Goal: Task Accomplishment & Management: Manage account settings

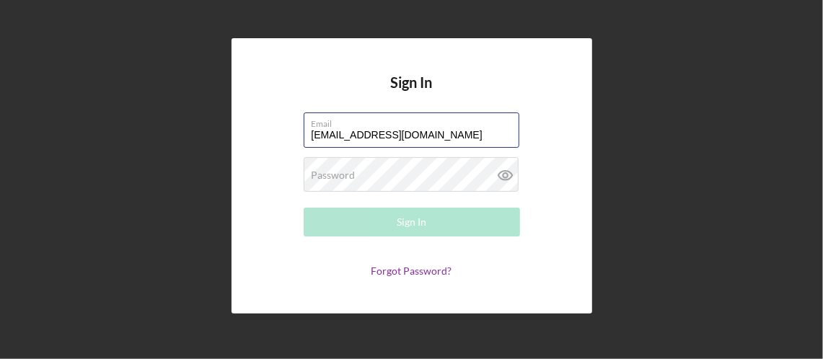
drag, startPoint x: 422, startPoint y: 135, endPoint x: 285, endPoint y: 130, distance: 137.1
click at [285, 130] on form "Email [EMAIL_ADDRESS][DOMAIN_NAME] Password Required Sign In Forgot Password?" at bounding box center [411, 194] width 288 height 164
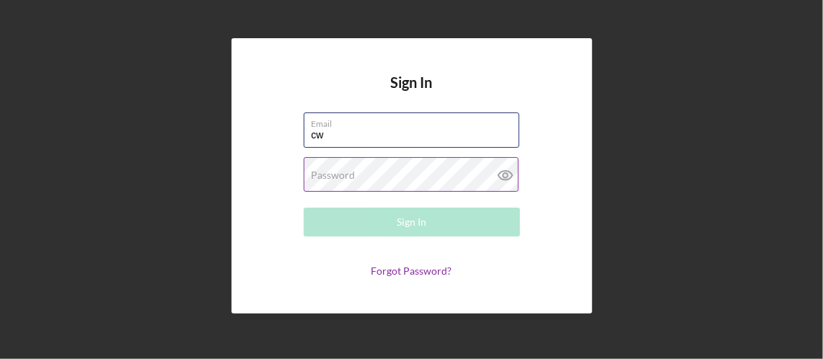
type input "[EMAIL_ADDRESS][DOMAIN_NAME]"
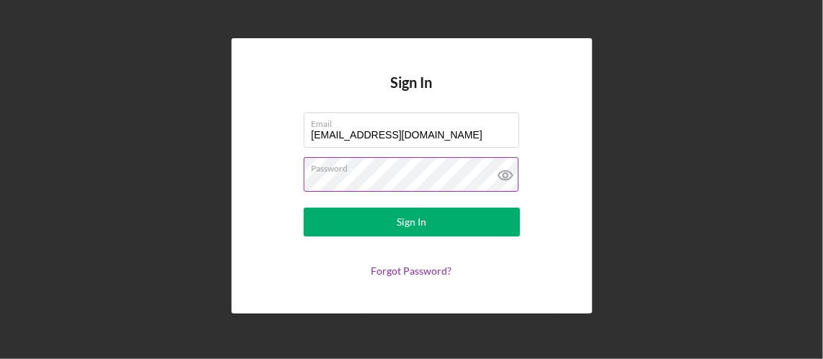
click at [492, 174] on icon at bounding box center [505, 175] width 36 height 36
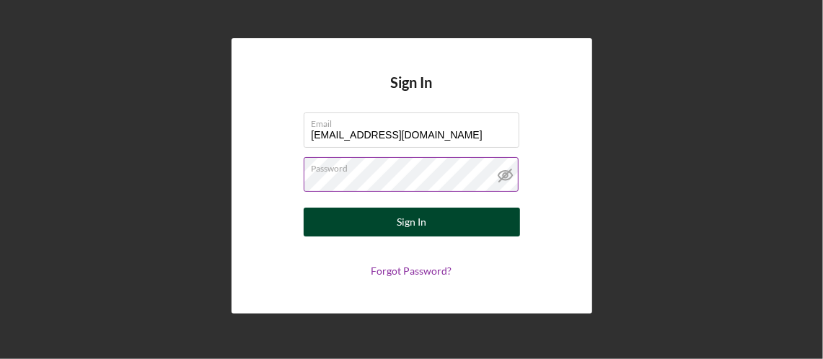
click at [450, 217] on button "Sign In" at bounding box center [411, 222] width 216 height 29
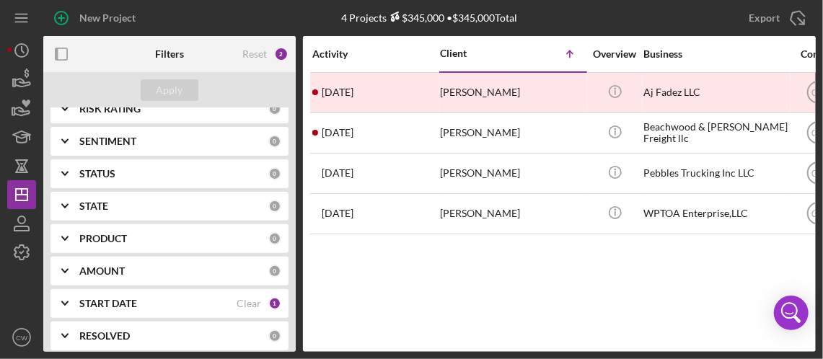
scroll to position [353, 0]
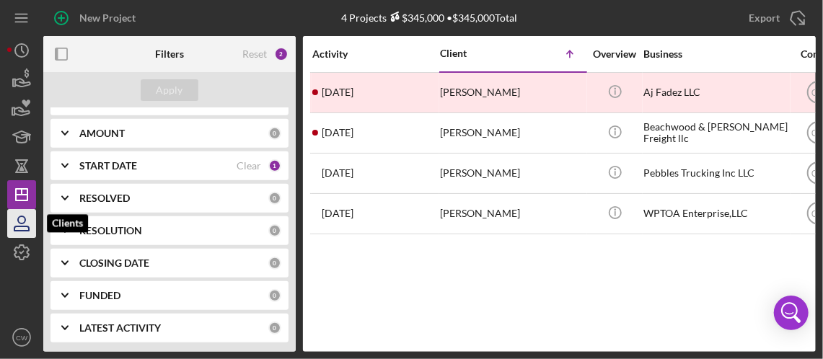
click at [18, 220] on icon "button" at bounding box center [21, 219] width 7 height 7
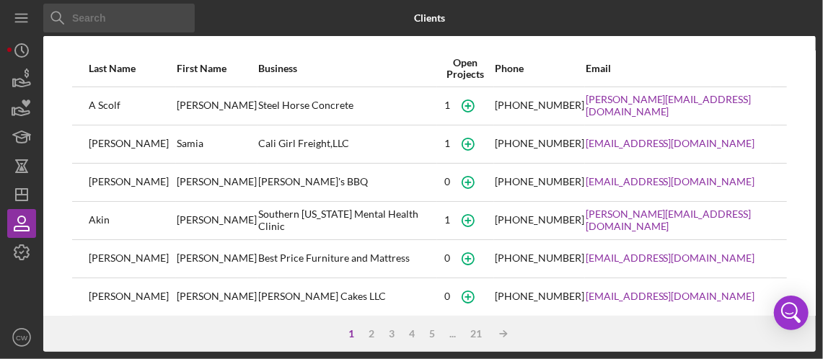
click at [453, 337] on div "..." at bounding box center [452, 334] width 21 height 12
click at [503, 336] on icon "Icon/Table Sort Arrow" at bounding box center [503, 333] width 29 height 29
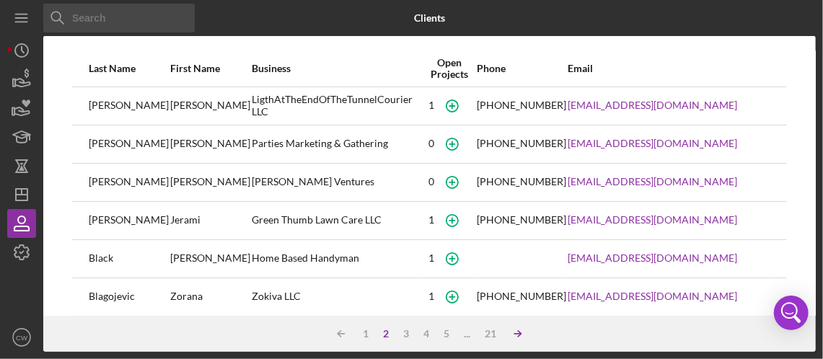
click at [518, 332] on icon "Icon/Table Sort Arrow" at bounding box center [517, 333] width 29 height 29
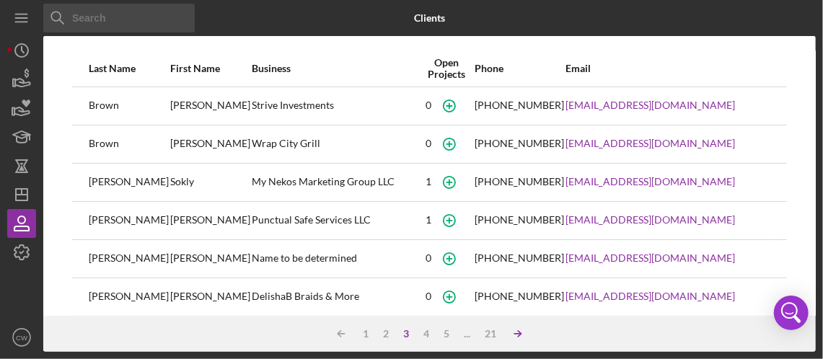
click at [518, 331] on icon "Icon/Table Sort Arrow" at bounding box center [517, 333] width 29 height 29
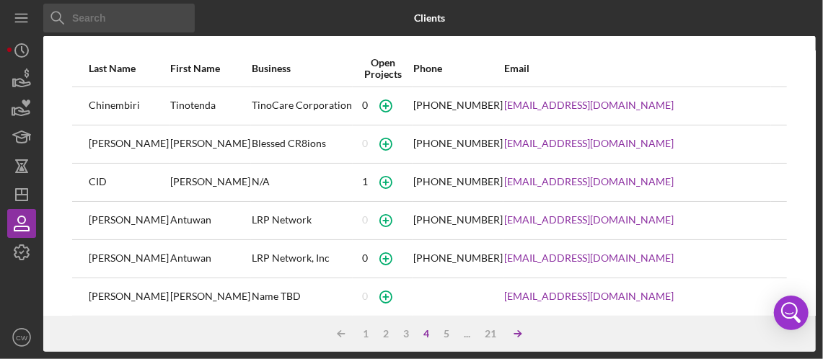
click at [518, 331] on polyline at bounding box center [519, 334] width 3 height 6
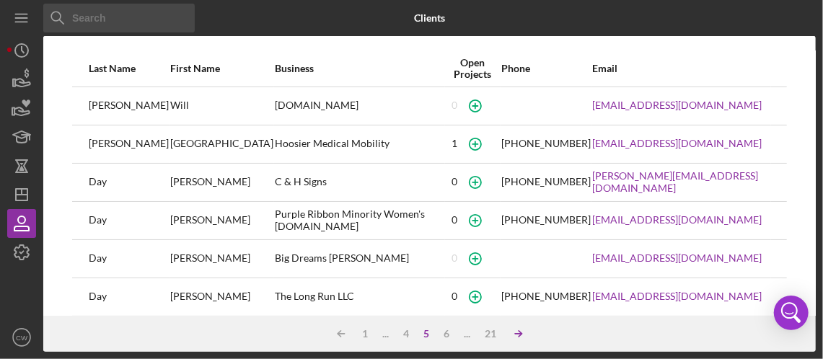
click at [518, 331] on polyline at bounding box center [519, 334] width 3 height 6
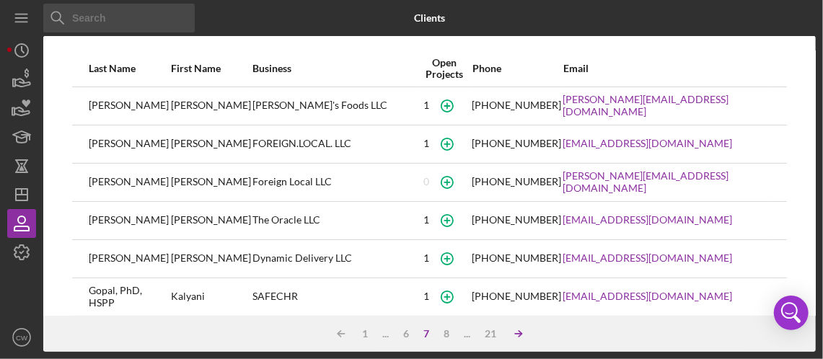
click at [518, 331] on polyline at bounding box center [519, 334] width 3 height 6
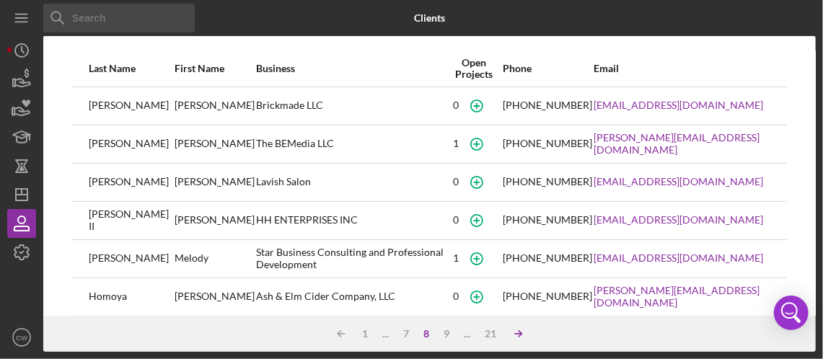
click at [518, 331] on polyline at bounding box center [519, 334] width 3 height 6
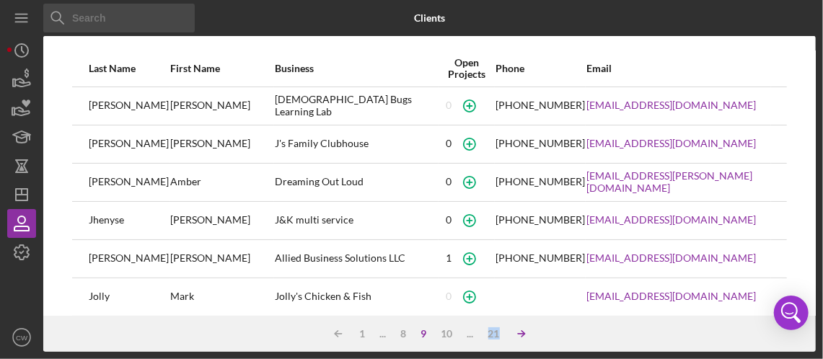
click at [518, 331] on icon "Icon/Table Sort Arrow" at bounding box center [521, 333] width 29 height 29
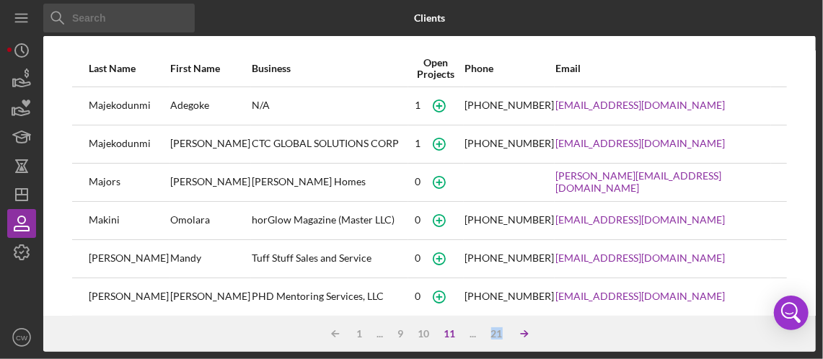
click at [518, 331] on icon "Icon/Table Sort Arrow" at bounding box center [524, 333] width 29 height 29
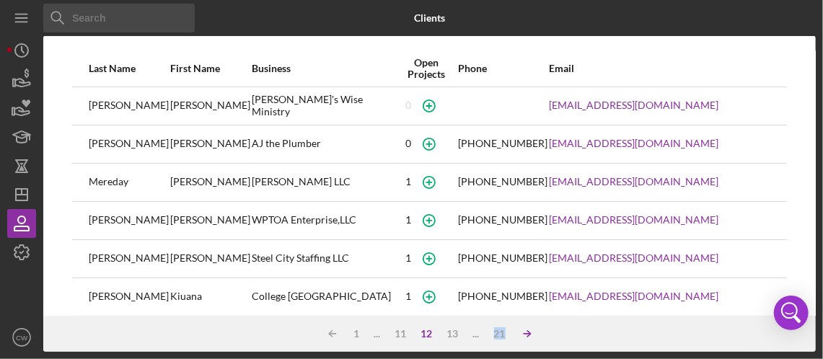
click at [518, 331] on icon "Icon/Table Sort Arrow" at bounding box center [527, 333] width 29 height 29
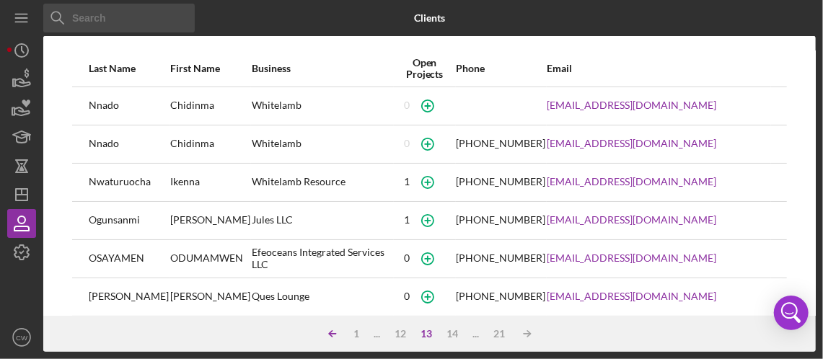
click at [329, 335] on polyline at bounding box center [330, 334] width 3 height 6
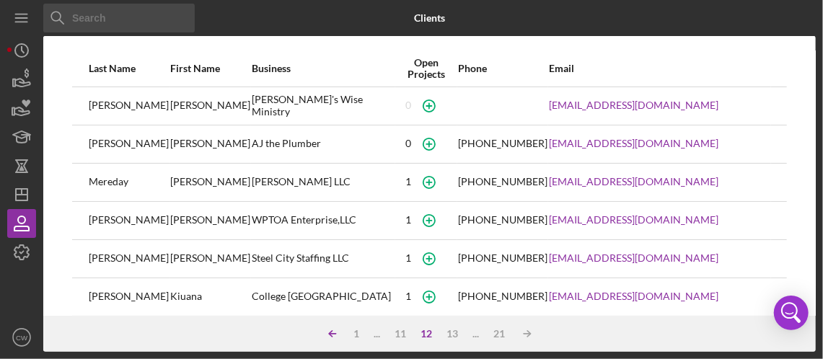
click at [329, 334] on line at bounding box center [332, 334] width 6 height 0
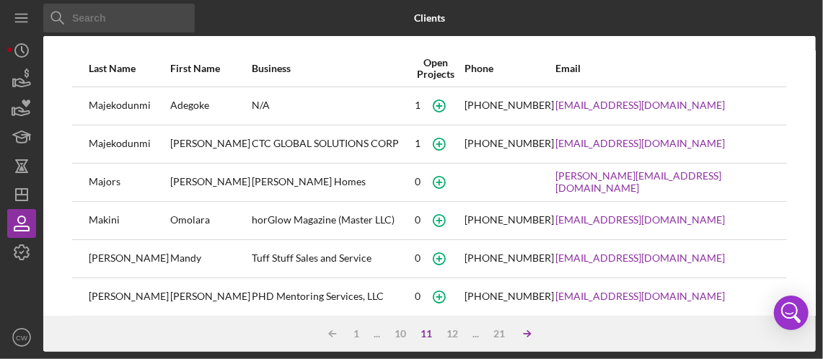
click at [529, 334] on line at bounding box center [526, 334] width 6 height 0
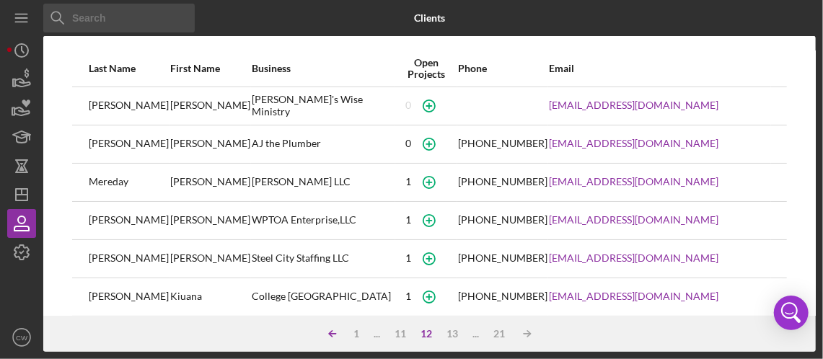
click at [332, 332] on icon "Icon/Table Sort Arrow" at bounding box center [332, 333] width 29 height 29
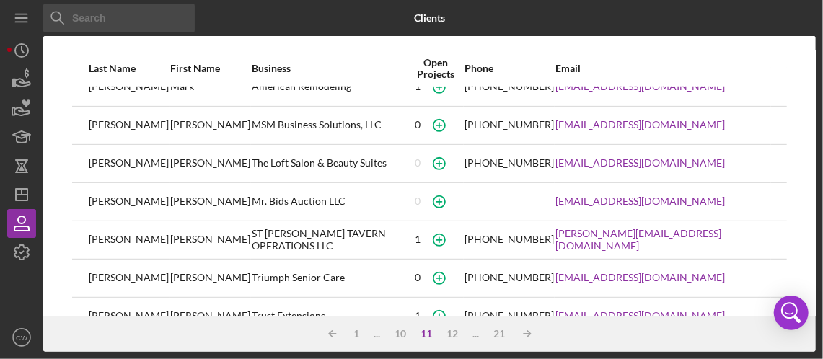
scroll to position [288, 0]
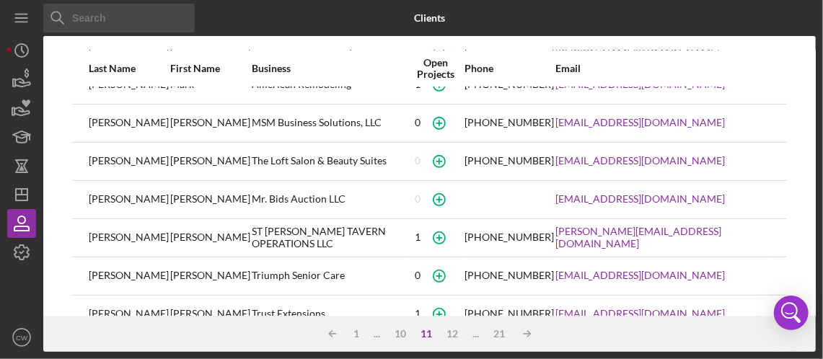
click at [252, 315] on div "Trust Extensions" at bounding box center [330, 314] width 156 height 36
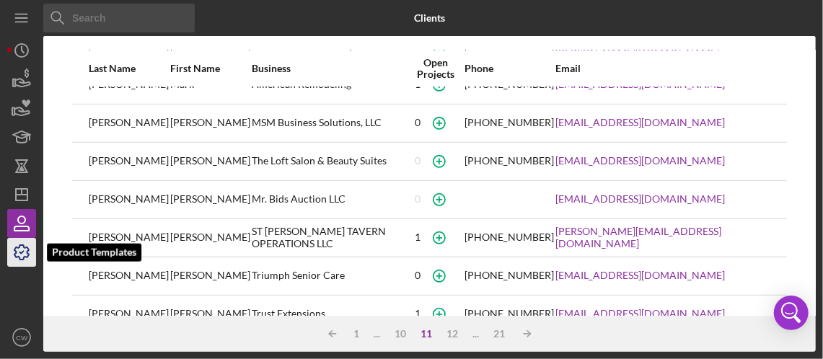
click at [25, 255] on icon "button" at bounding box center [22, 252] width 36 height 36
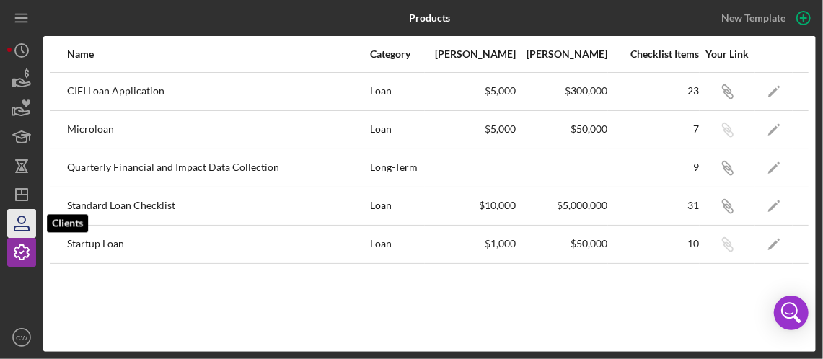
click at [22, 225] on icon "button" at bounding box center [22, 223] width 36 height 36
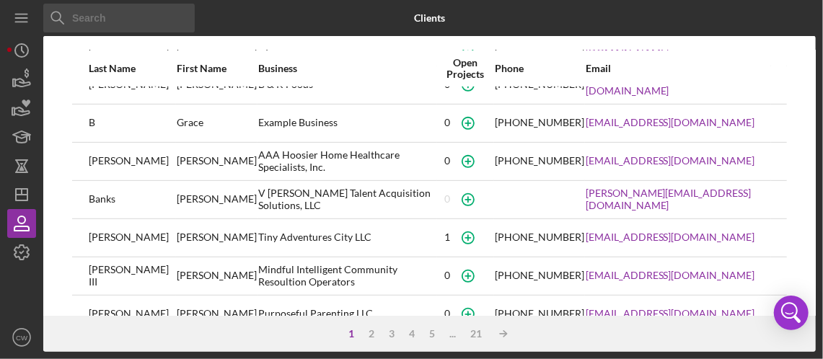
scroll to position [353, 0]
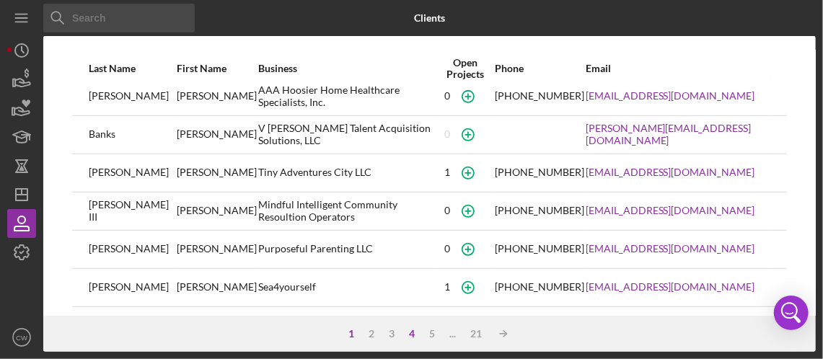
click at [410, 332] on div "4" at bounding box center [412, 334] width 20 height 12
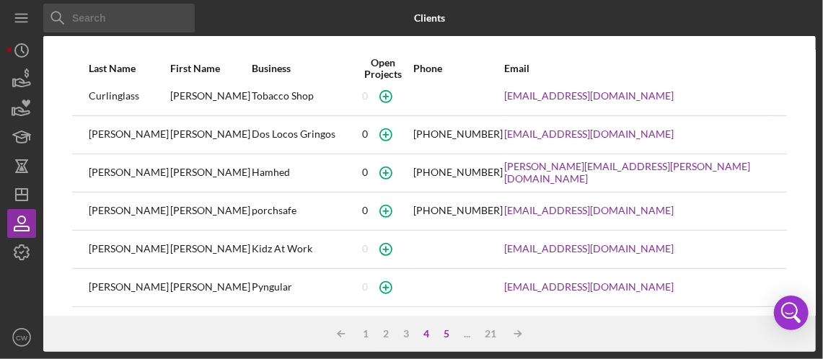
click at [444, 333] on div "5" at bounding box center [446, 334] width 20 height 12
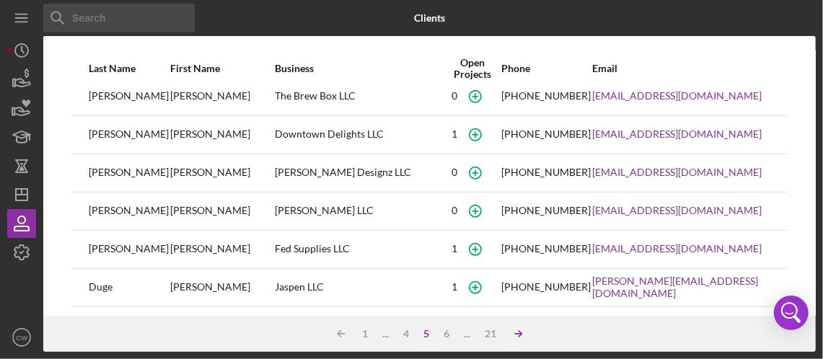
click at [517, 334] on line at bounding box center [518, 334] width 6 height 0
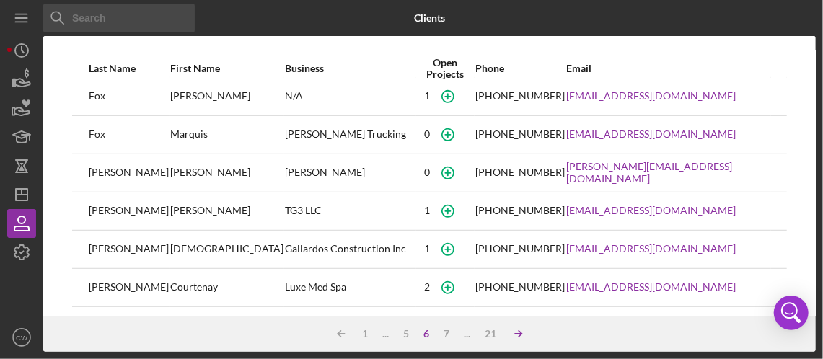
click at [517, 334] on line at bounding box center [518, 334] width 6 height 0
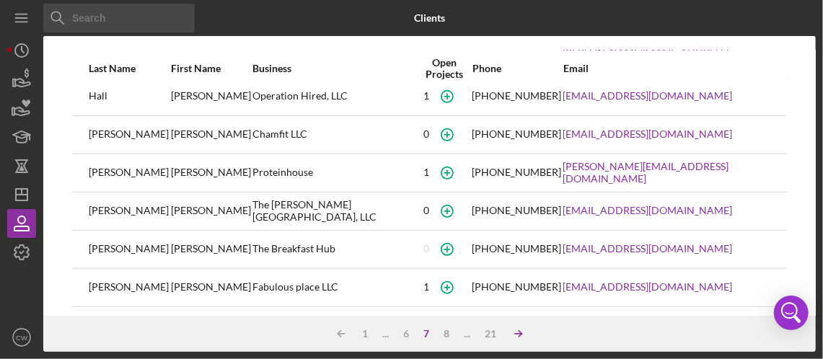
click at [517, 334] on line at bounding box center [518, 334] width 6 height 0
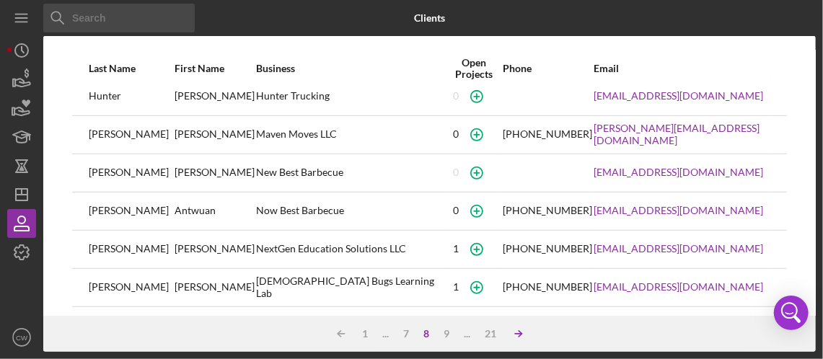
click at [517, 334] on line at bounding box center [518, 334] width 6 height 0
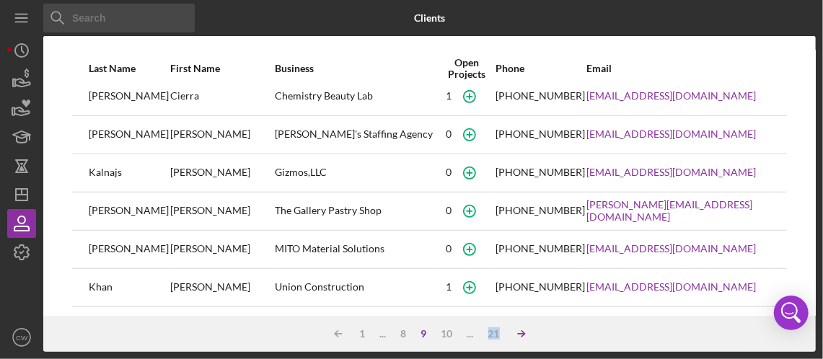
click at [516, 334] on icon "Icon/Table Sort Arrow" at bounding box center [521, 333] width 29 height 29
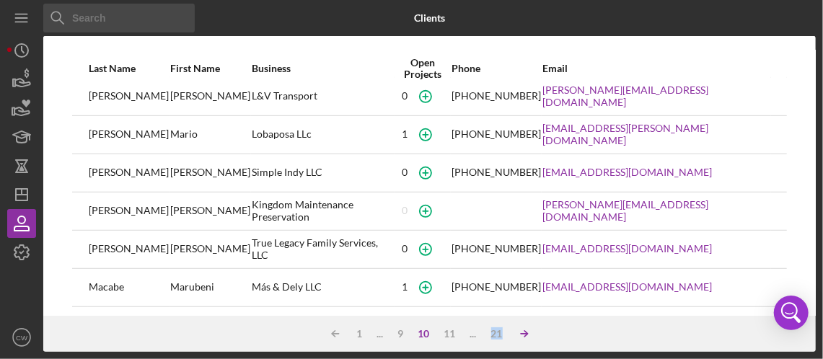
click at [514, 332] on icon "Icon/Table Sort Arrow" at bounding box center [524, 333] width 29 height 29
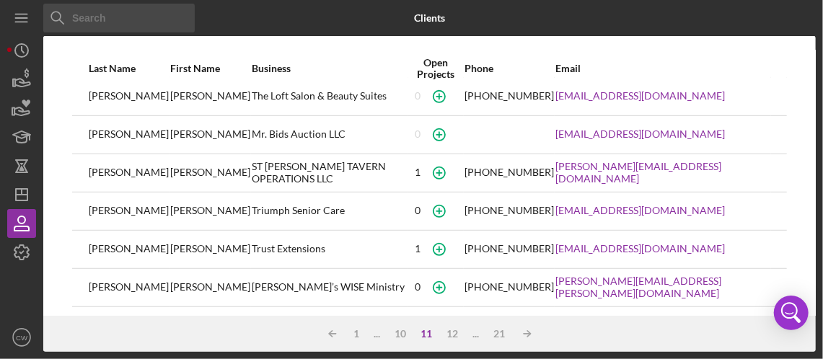
drag, startPoint x: 194, startPoint y: 239, endPoint x: 175, endPoint y: 239, distance: 18.8
click at [193, 239] on div "[PERSON_NAME]" at bounding box center [210, 249] width 80 height 36
click at [170, 242] on div "[PERSON_NAME]" at bounding box center [210, 249] width 80 height 36
click at [107, 248] on div "[PERSON_NAME]" at bounding box center [129, 249] width 80 height 36
click at [94, 26] on input at bounding box center [118, 18] width 151 height 29
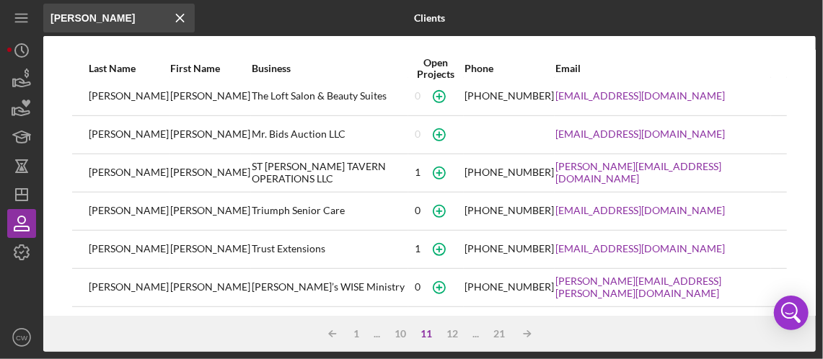
scroll to position [0, 0]
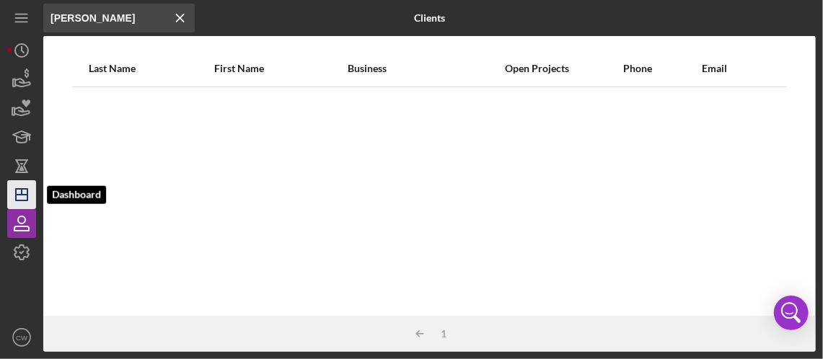
type input "[PERSON_NAME]"
click at [17, 197] on icon "Icon/Dashboard" at bounding box center [22, 195] width 36 height 36
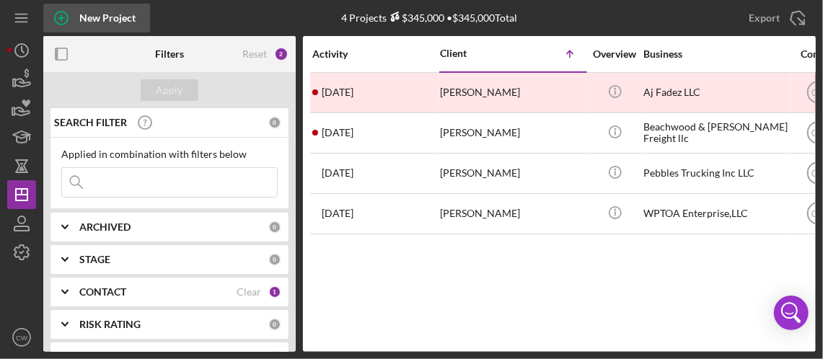
click at [100, 18] on div "New Project" at bounding box center [107, 18] width 56 height 29
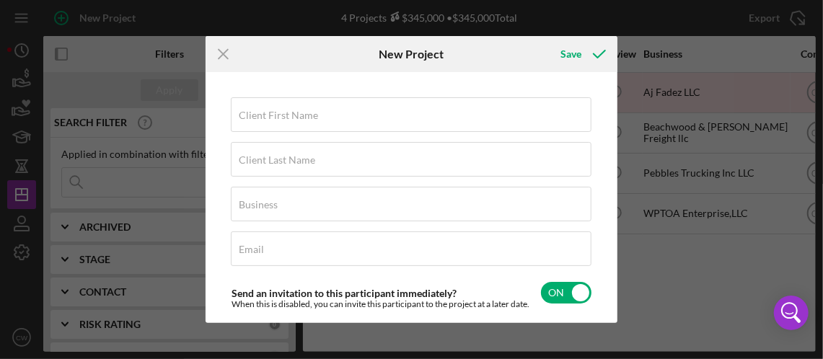
click at [221, 52] on line at bounding box center [222, 53] width 9 height 9
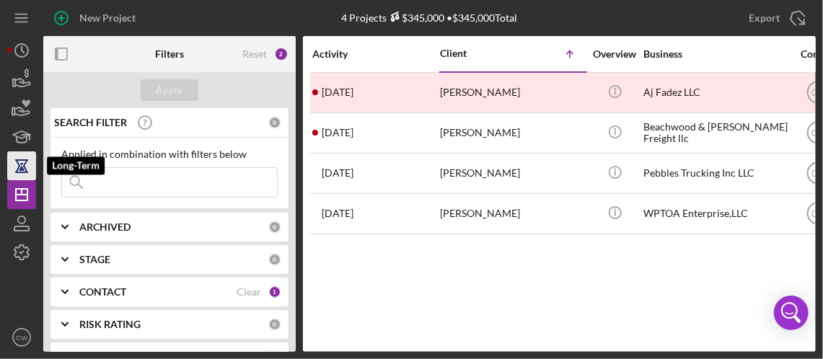
click at [25, 163] on icon "button" at bounding box center [22, 166] width 10 height 11
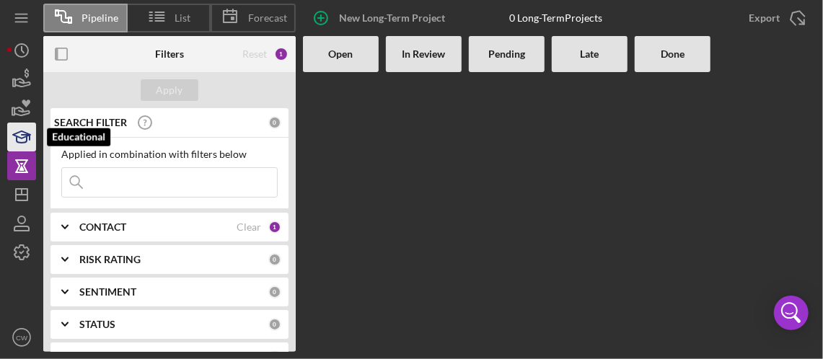
click at [25, 137] on polygon "button" at bounding box center [21, 134] width 17 height 7
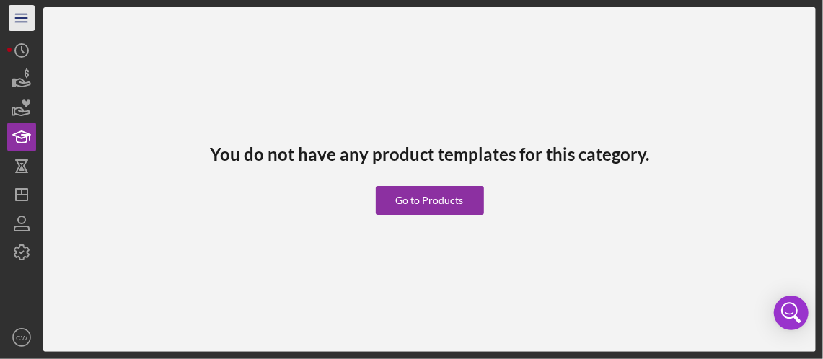
click at [25, 18] on line "button" at bounding box center [21, 18] width 12 height 0
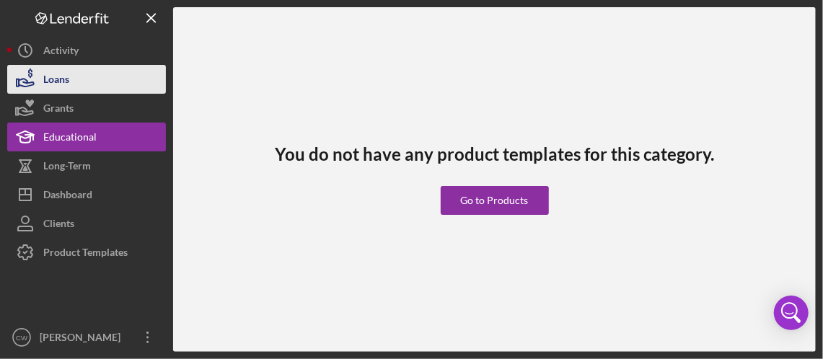
click at [81, 81] on button "Loans" at bounding box center [86, 79] width 159 height 29
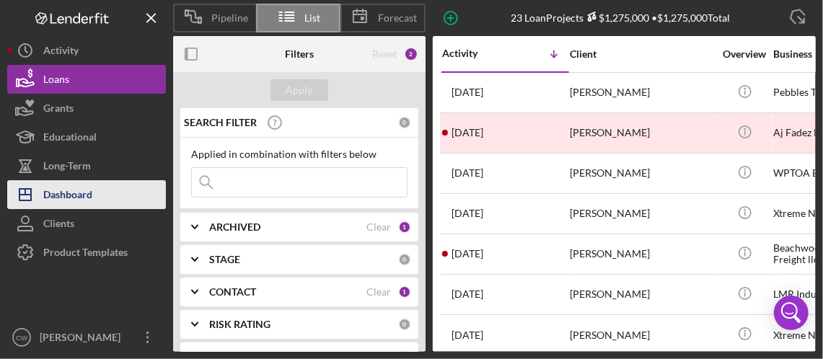
click at [40, 192] on icon "Icon/Dashboard" at bounding box center [25, 195] width 36 height 36
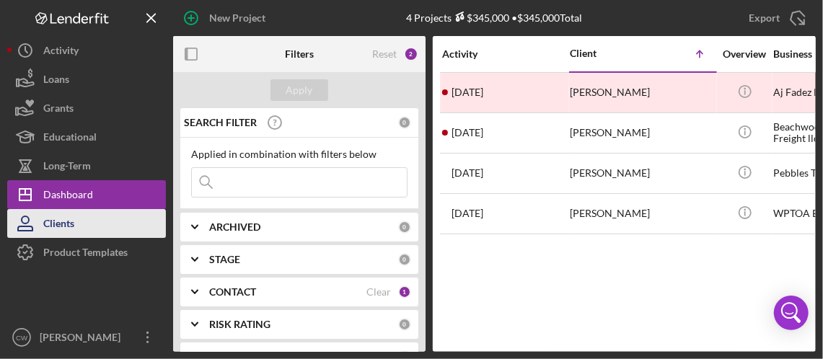
click at [62, 228] on div "Clients" at bounding box center [58, 225] width 31 height 32
